Goal: Task Accomplishment & Management: Manage account settings

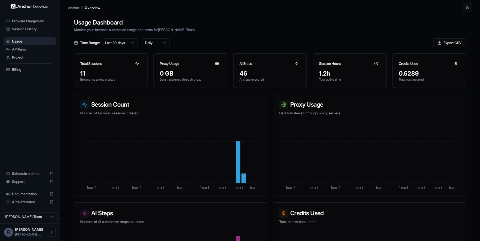
click at [34, 31] on span "Session History" at bounding box center [33, 29] width 42 height 5
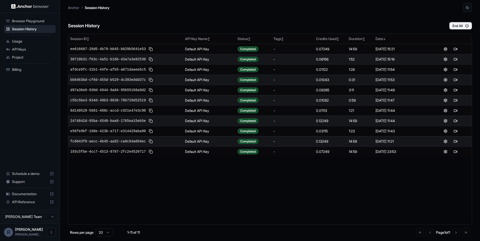
click at [23, 23] on span "Browser Playground" at bounding box center [33, 21] width 42 height 5
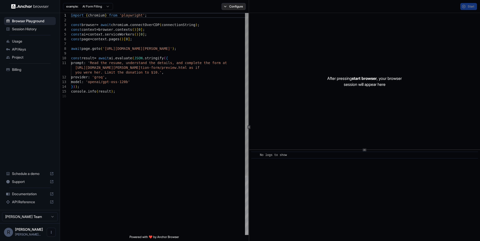
click at [235, 7] on button "Configure" at bounding box center [234, 6] width 24 height 7
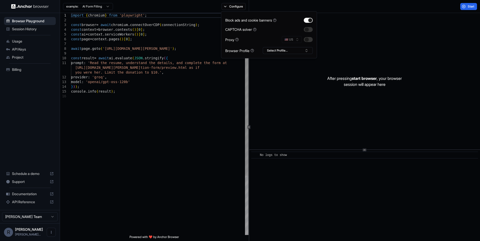
click at [191, 132] on div "import { chromium } from 'playwright' ; const browser = await chromium . connec…" at bounding box center [160, 164] width 178 height 303
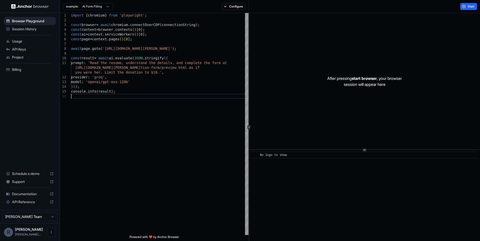
click at [20, 50] on span "API Keys" at bounding box center [33, 49] width 42 height 5
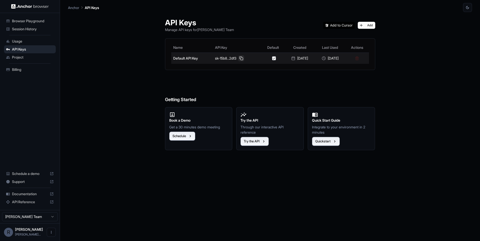
click at [238, 57] on button at bounding box center [241, 58] width 6 height 6
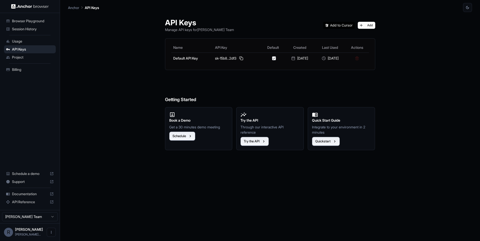
click at [126, 60] on div "API Keys Manage API keys for [PERSON_NAME] Team Add Name API Key Default Create…" at bounding box center [270, 126] width 404 height 229
click at [29, 194] on span "Documentation" at bounding box center [30, 193] width 36 height 5
click at [26, 56] on span "Project" at bounding box center [33, 57] width 42 height 5
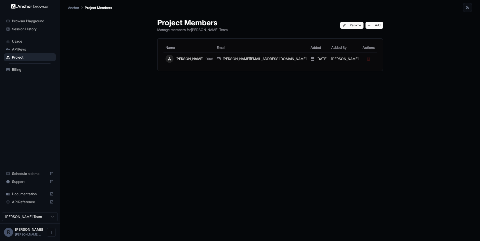
click at [38, 49] on span "API Keys" at bounding box center [33, 49] width 42 height 5
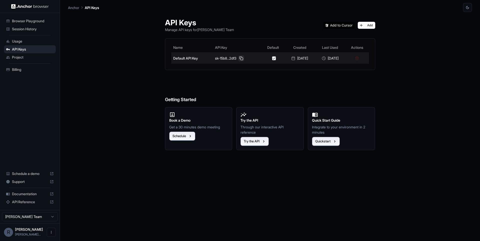
click at [238, 57] on button at bounding box center [241, 58] width 6 height 6
